Goal: Information Seeking & Learning: Learn about a topic

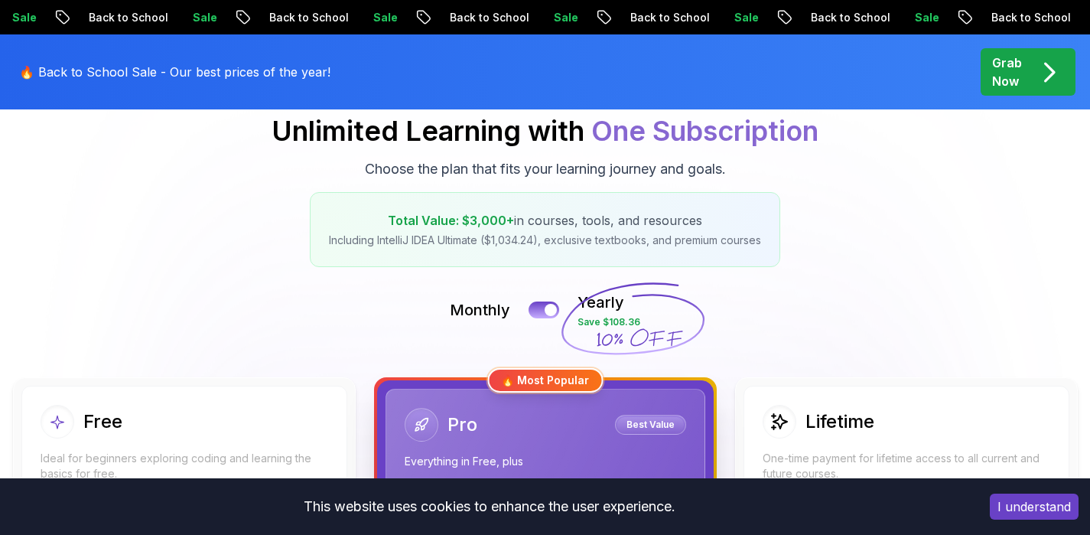
scroll to position [184, 0]
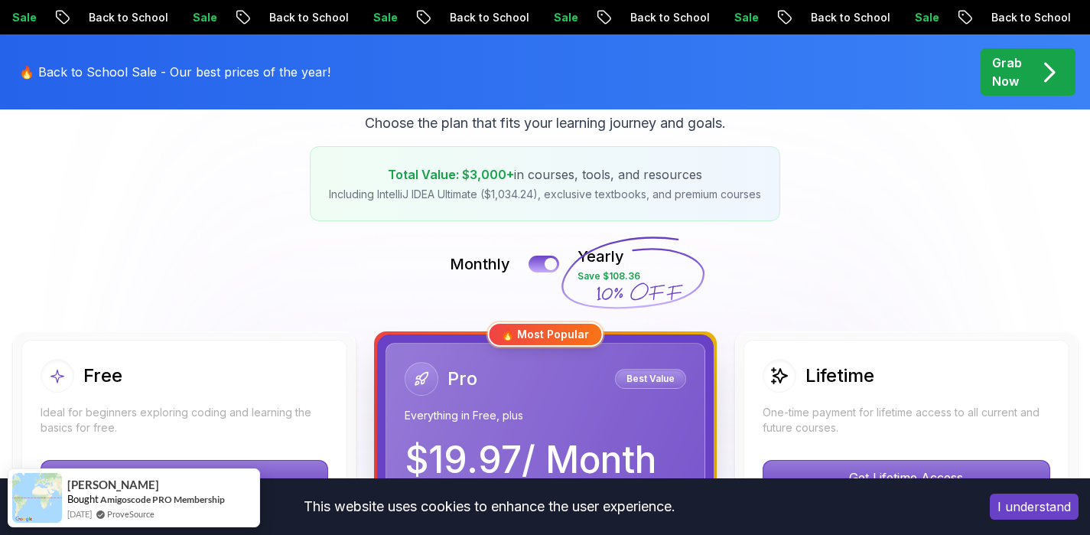
scroll to position [0, 0]
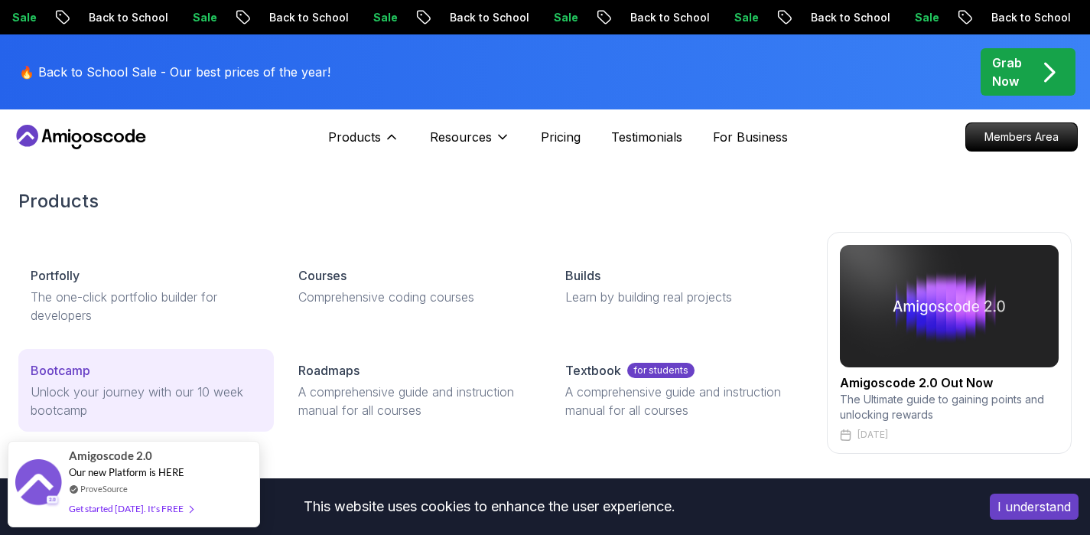
click at [125, 385] on p "Unlock your journey with our 10 week bootcamp" at bounding box center [146, 400] width 231 height 37
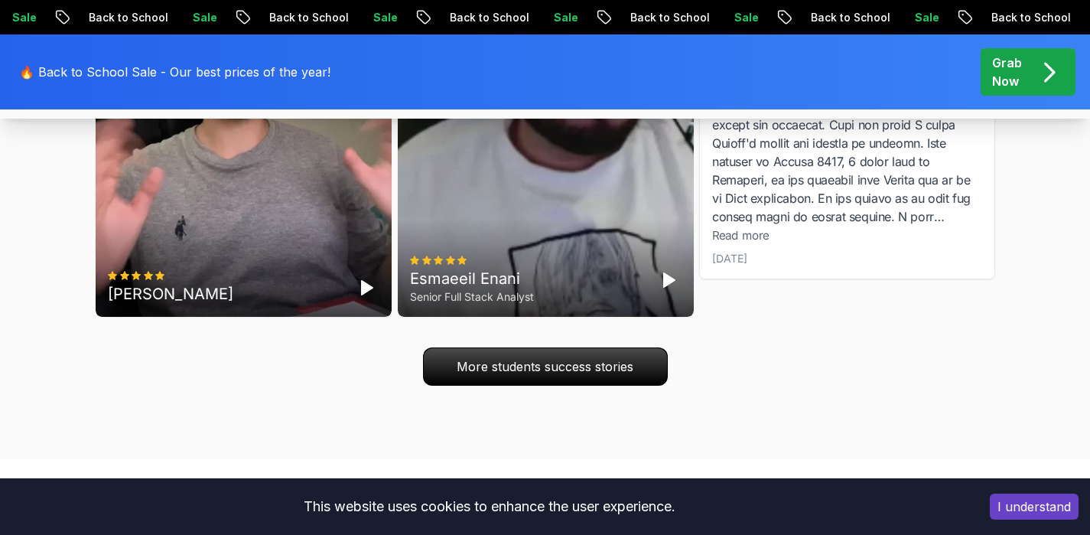
scroll to position [5017, 0]
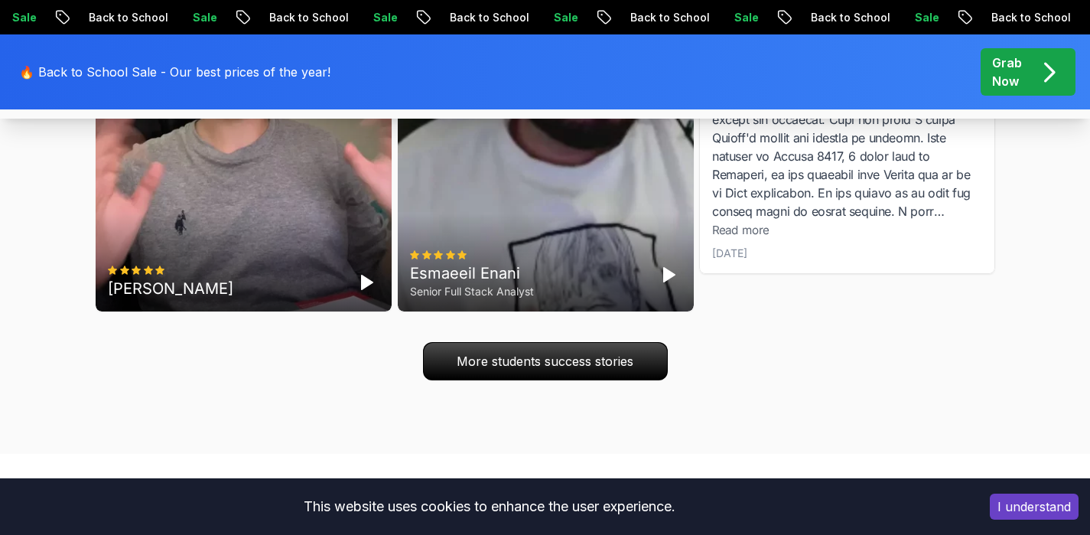
click at [741, 237] on span "Read more" at bounding box center [740, 230] width 57 height 15
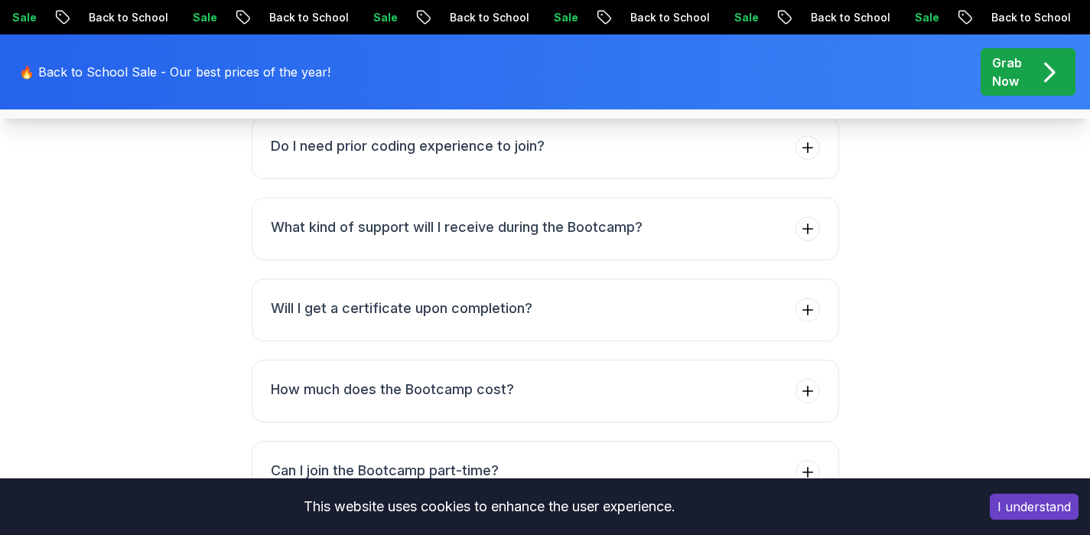
scroll to position [6241, 0]
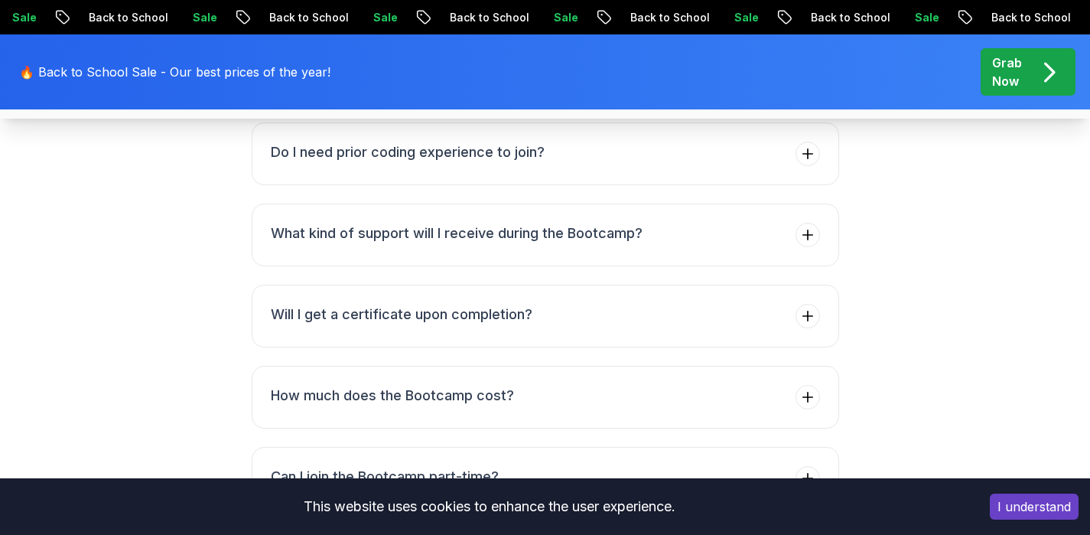
click at [806, 78] on icon at bounding box center [807, 73] width 10 height 10
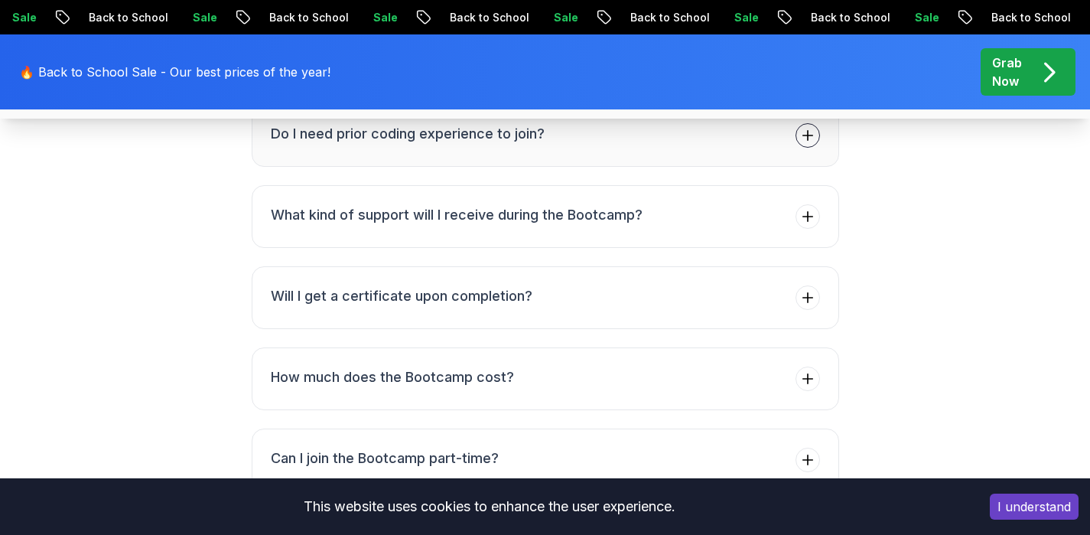
click at [809, 141] on icon at bounding box center [807, 136] width 10 height 10
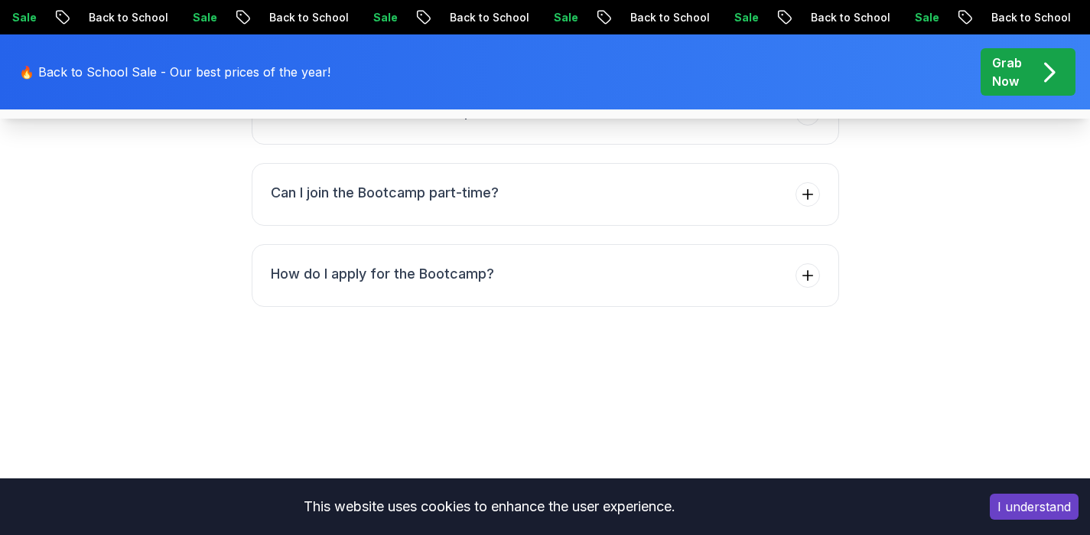
scroll to position [6566, 0]
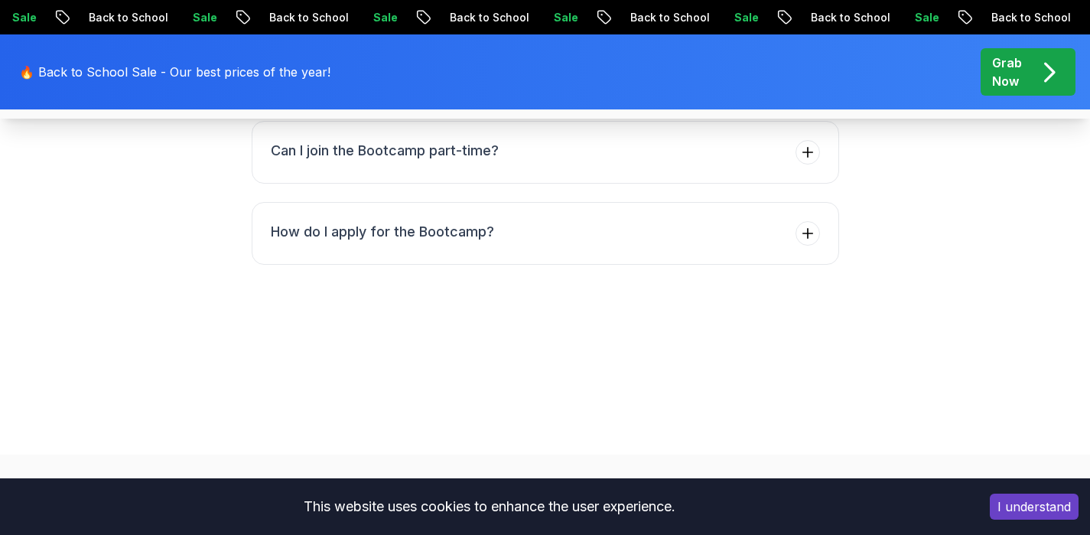
click at [812, 79] on icon at bounding box center [807, 70] width 15 height 15
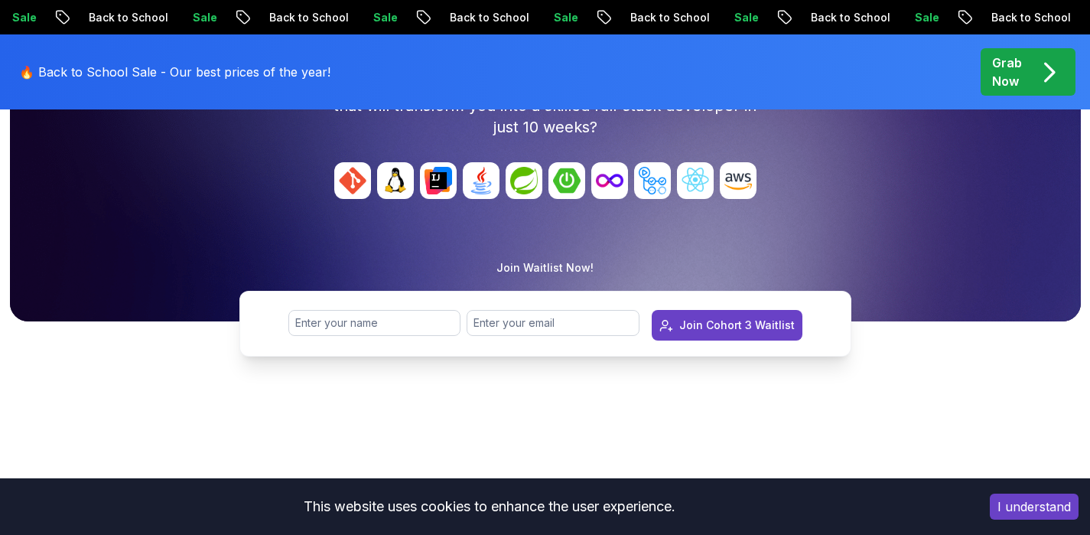
scroll to position [0, 0]
